Goal: Task Accomplishment & Management: Use online tool/utility

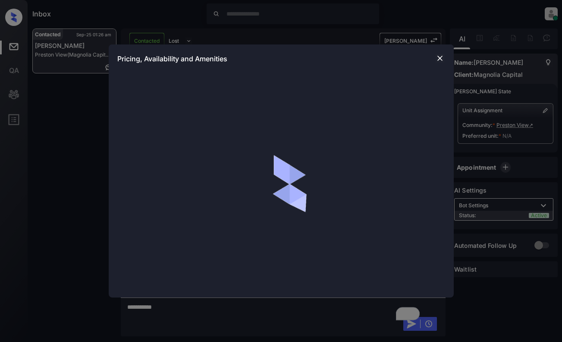
scroll to position [411, 0]
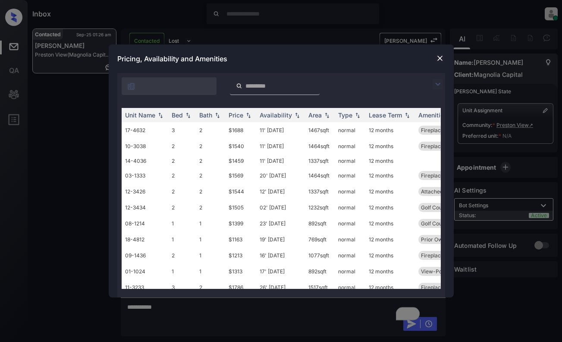
click at [440, 85] on img at bounding box center [438, 84] width 10 height 10
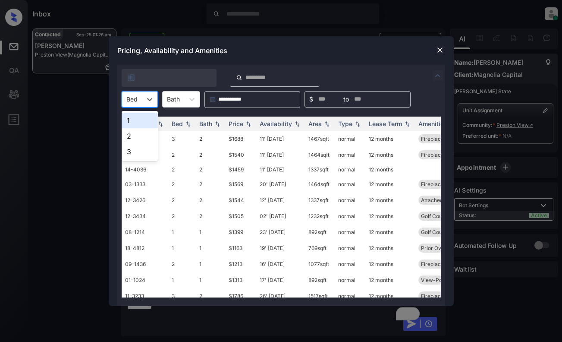
click at [130, 95] on div at bounding box center [131, 98] width 11 height 9
click at [133, 140] on div "2" at bounding box center [140, 136] width 36 height 16
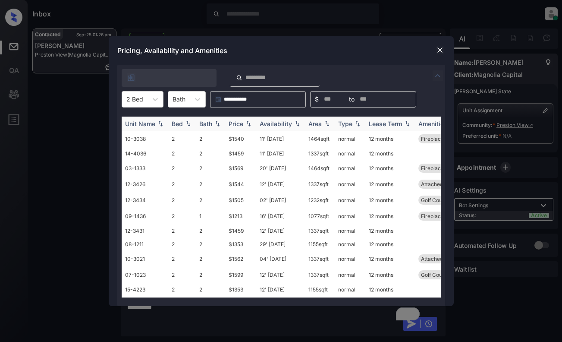
click at [237, 121] on div "Price" at bounding box center [236, 123] width 15 height 7
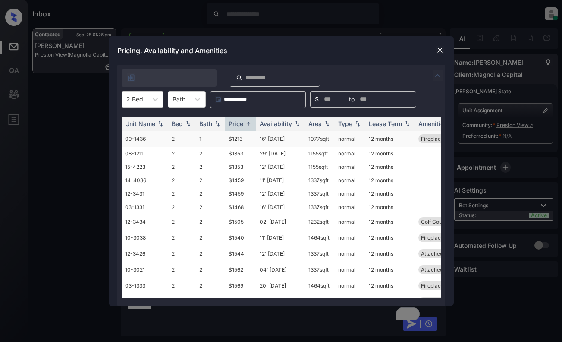
click at [232, 137] on td "$1213" at bounding box center [240, 139] width 31 height 16
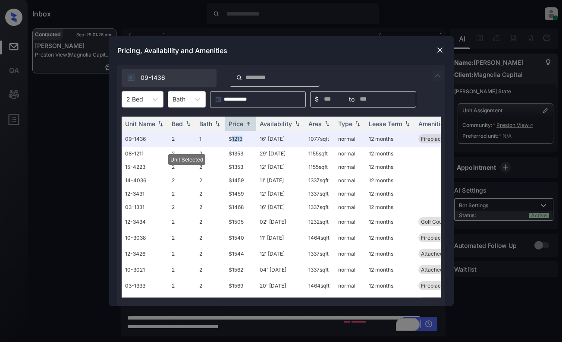
click at [440, 46] on img at bounding box center [440, 50] width 9 height 9
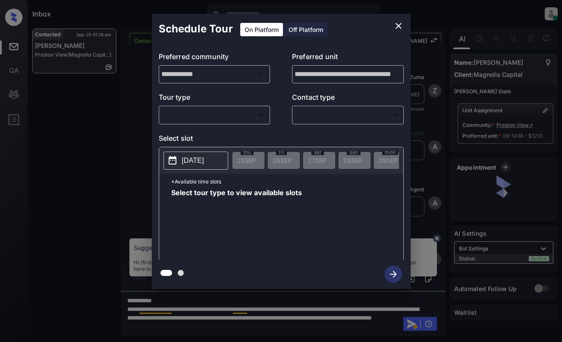
scroll to position [411, 0]
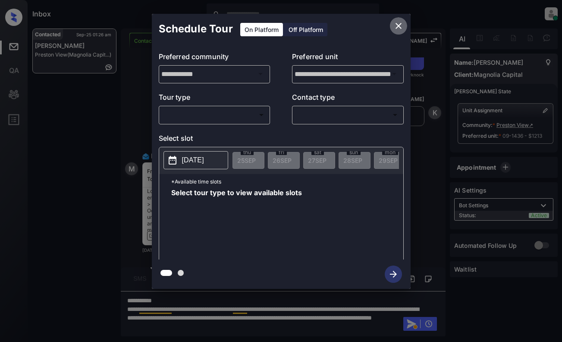
click at [405, 23] on button "close" at bounding box center [398, 25] width 17 height 17
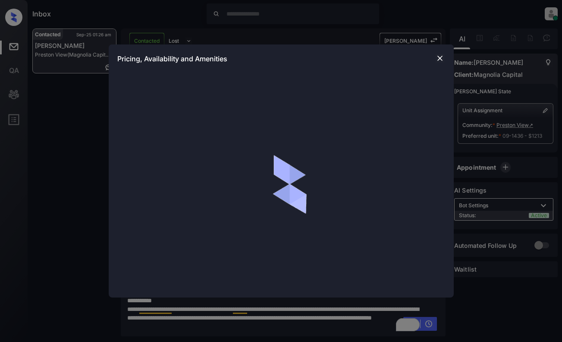
scroll to position [411, 0]
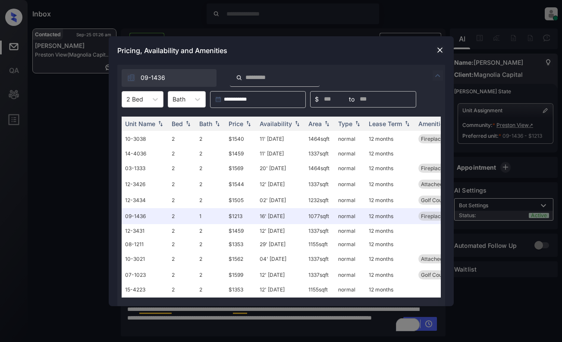
click at [444, 49] on img at bounding box center [440, 50] width 9 height 9
